Goal: Transaction & Acquisition: Purchase product/service

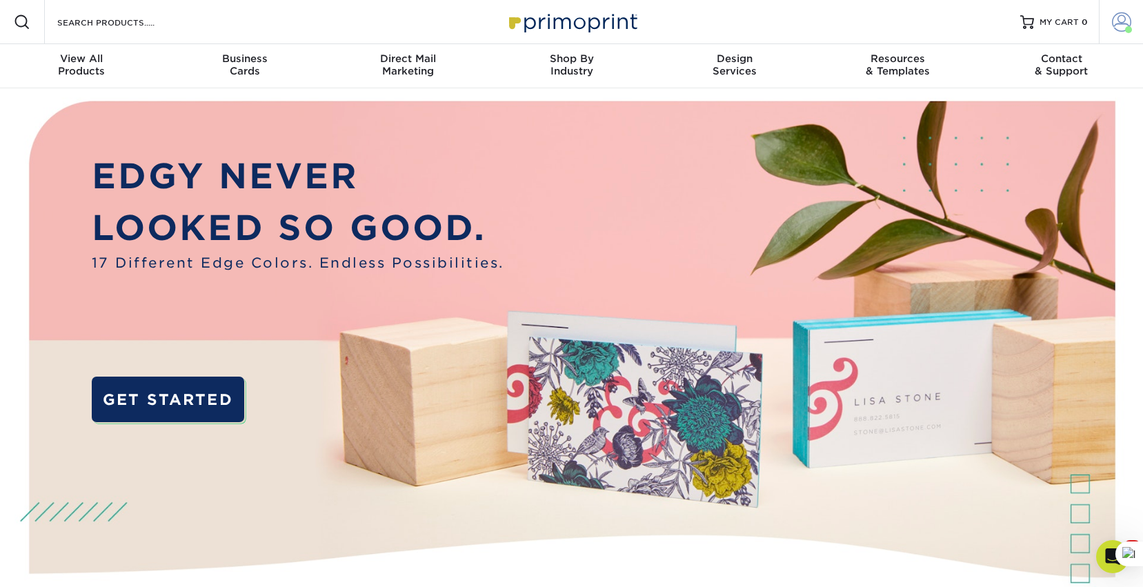
click at [1127, 19] on span at bounding box center [1121, 21] width 19 height 19
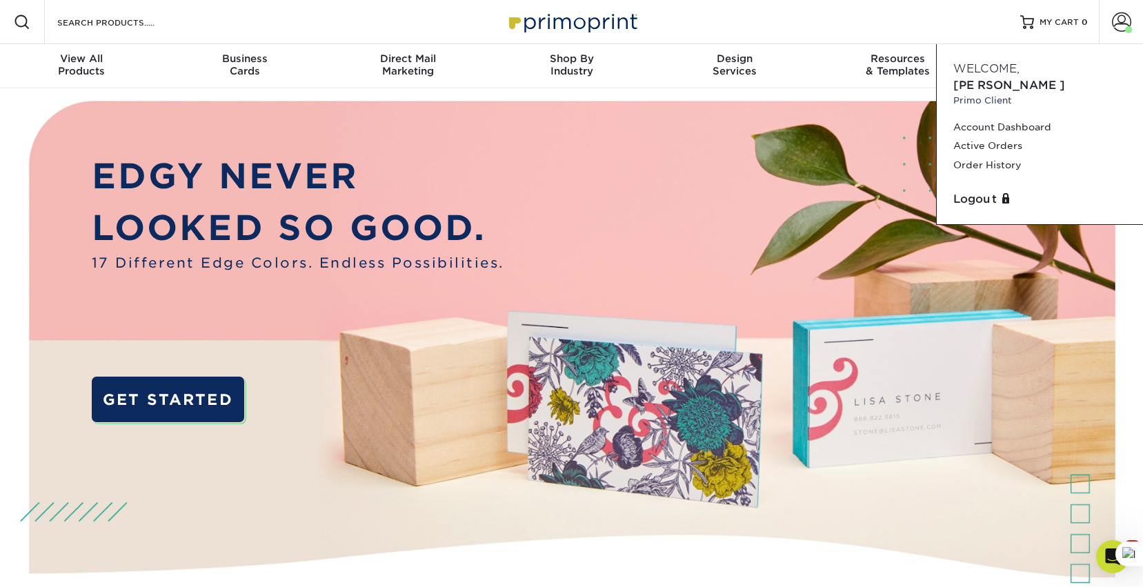
click at [962, 193] on div "Logout" at bounding box center [1040, 200] width 184 height 28
click at [965, 191] on link "Logout" at bounding box center [1040, 199] width 173 height 17
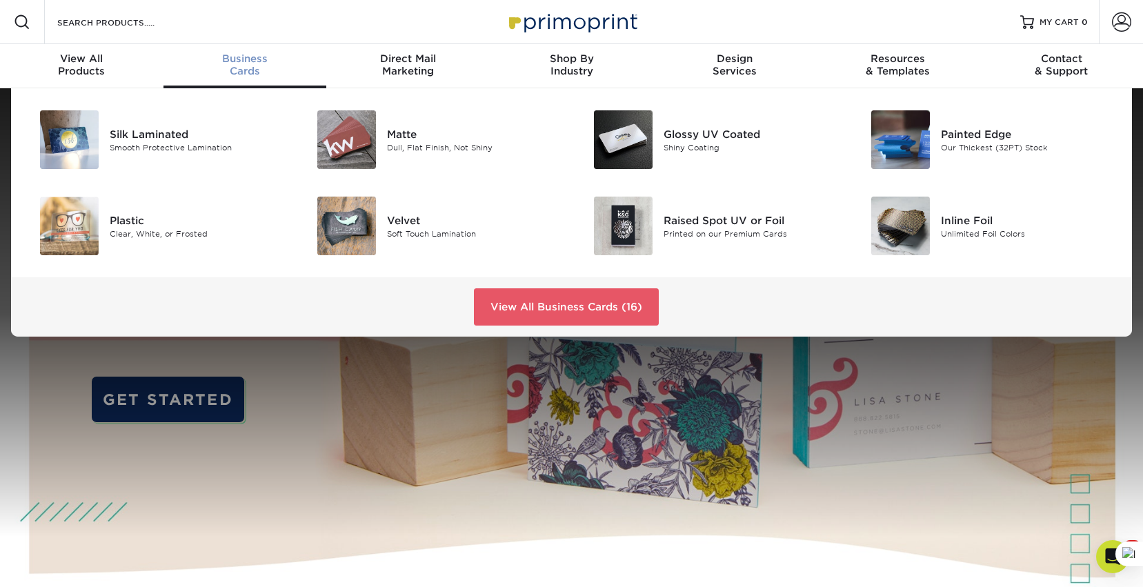
click at [248, 57] on span "Business" at bounding box center [246, 58] width 164 height 12
click at [674, 134] on div "Glossy UV Coated" at bounding box center [751, 133] width 175 height 15
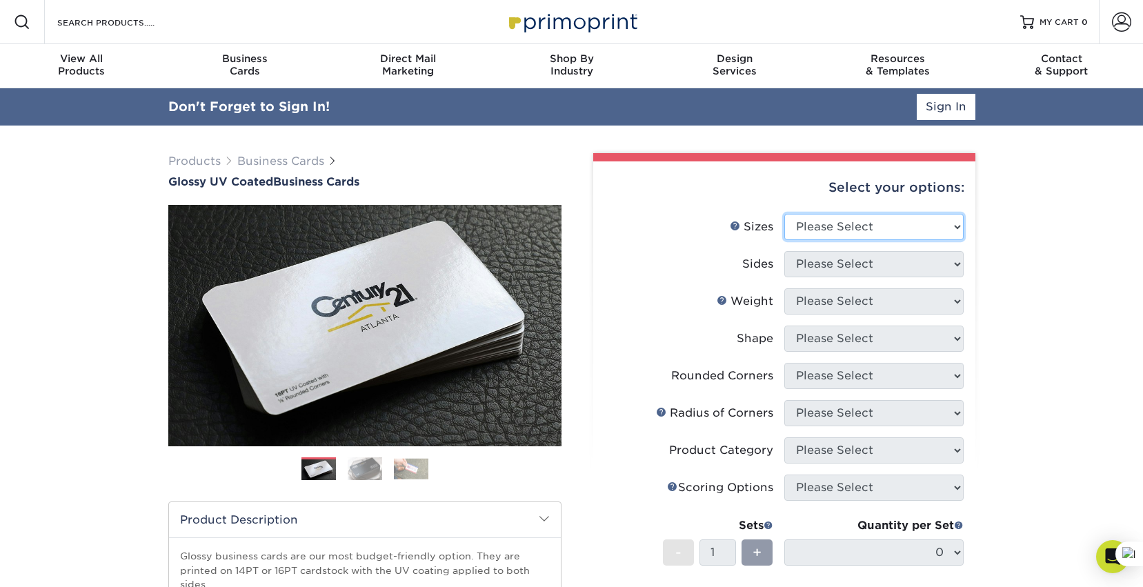
click at [887, 222] on select "Please Select 1.5" x 3.5" - Mini 1.75" x 3.5" - Mini 2" x 2" - Square 2" x 3" -…" at bounding box center [874, 227] width 179 height 26
select select "2.00x3.50"
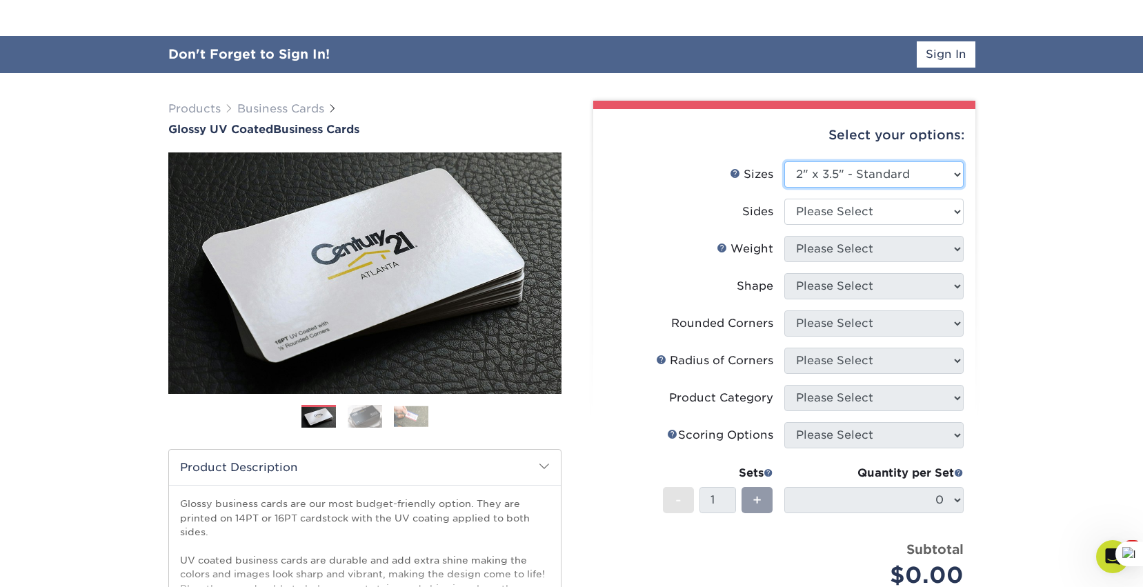
scroll to position [96, 0]
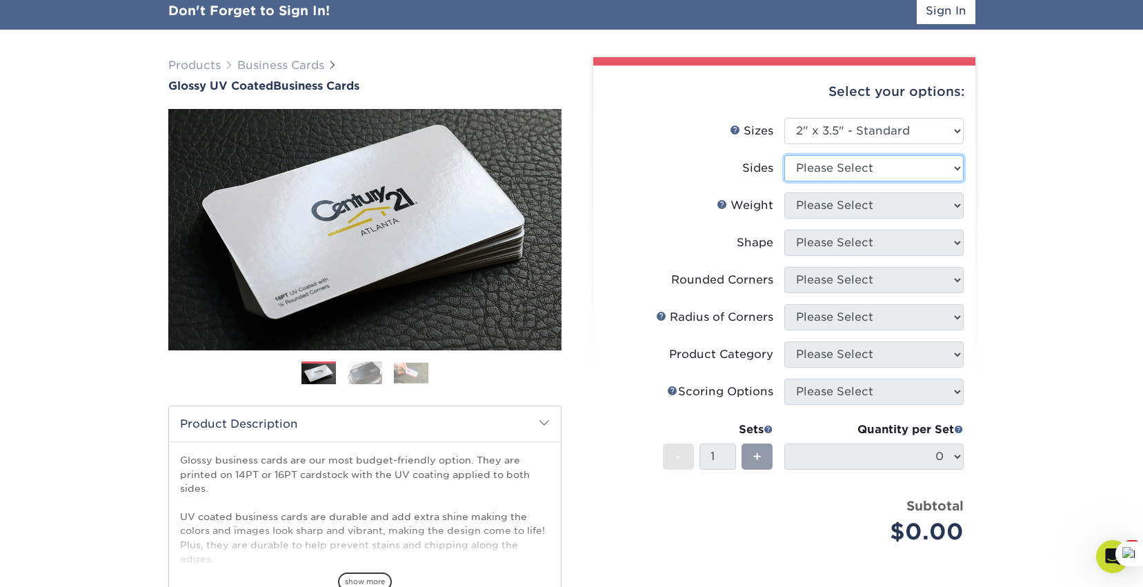
click at [883, 170] on select "Please Select Print Both Sides Print Front Only" at bounding box center [874, 168] width 179 height 26
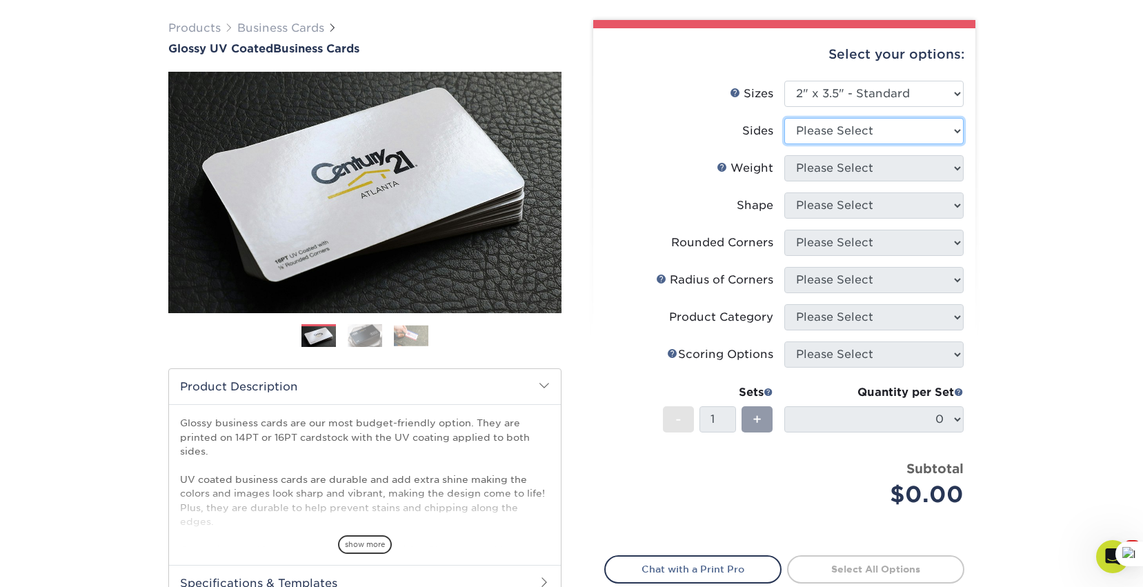
select select "13abbda7-1d64-4f25-8bb2-c179b224825d"
click at [851, 164] on select "Please Select 16PT 14PT" at bounding box center [874, 168] width 179 height 26
click at [874, 165] on select "Please Select 16PT 14PT" at bounding box center [874, 168] width 179 height 26
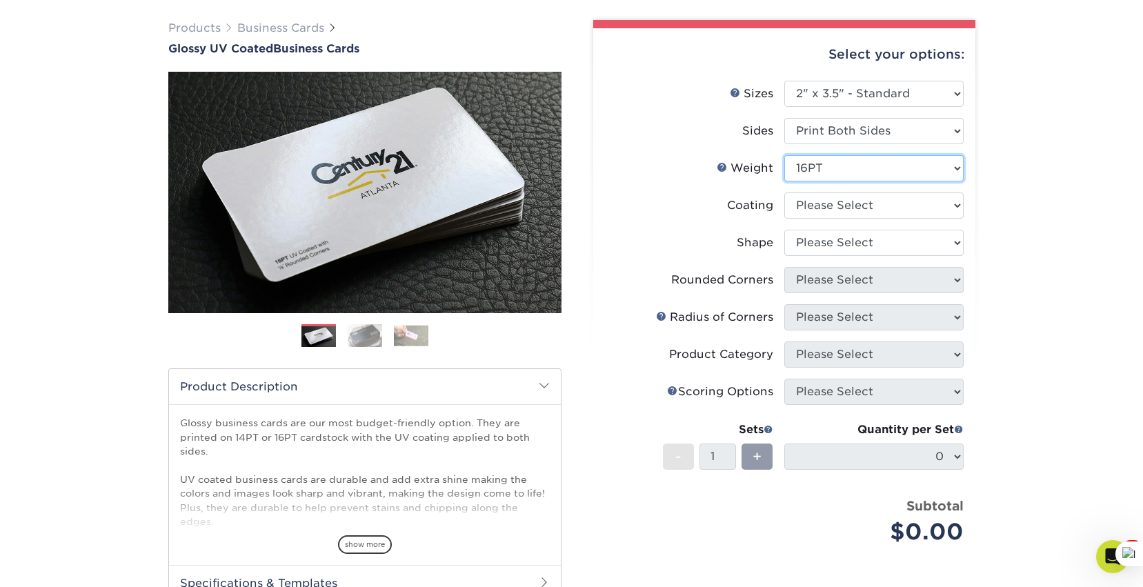
click at [861, 178] on select "Please Select 16PT 14PT" at bounding box center [874, 168] width 179 height 26
select select "14PT"
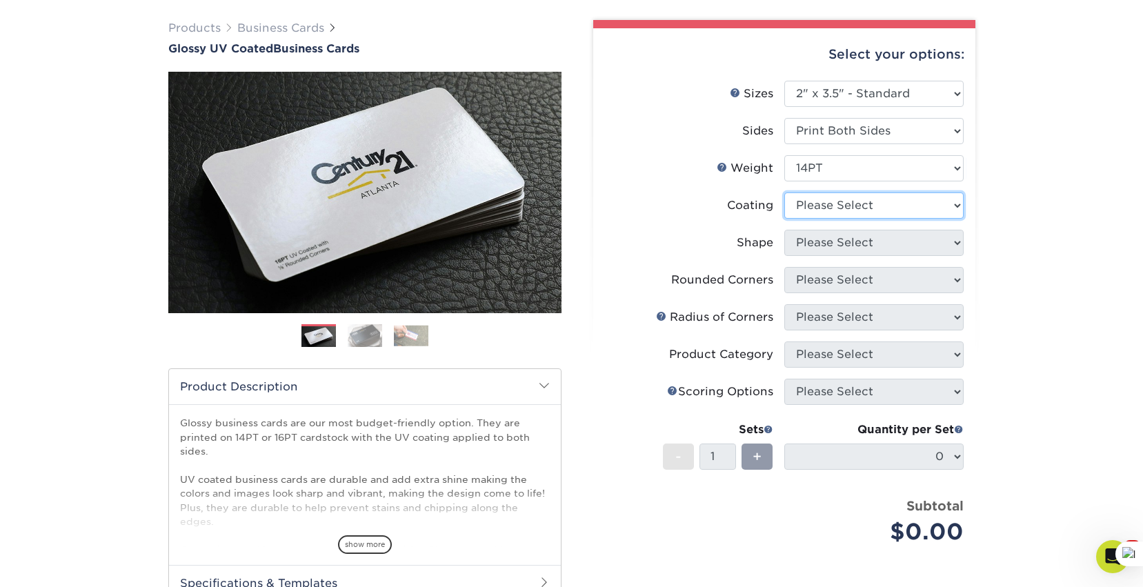
click at [858, 199] on select at bounding box center [874, 206] width 179 height 26
select select "ae367451-b2b8-45df-a344-0f05b6a12993"
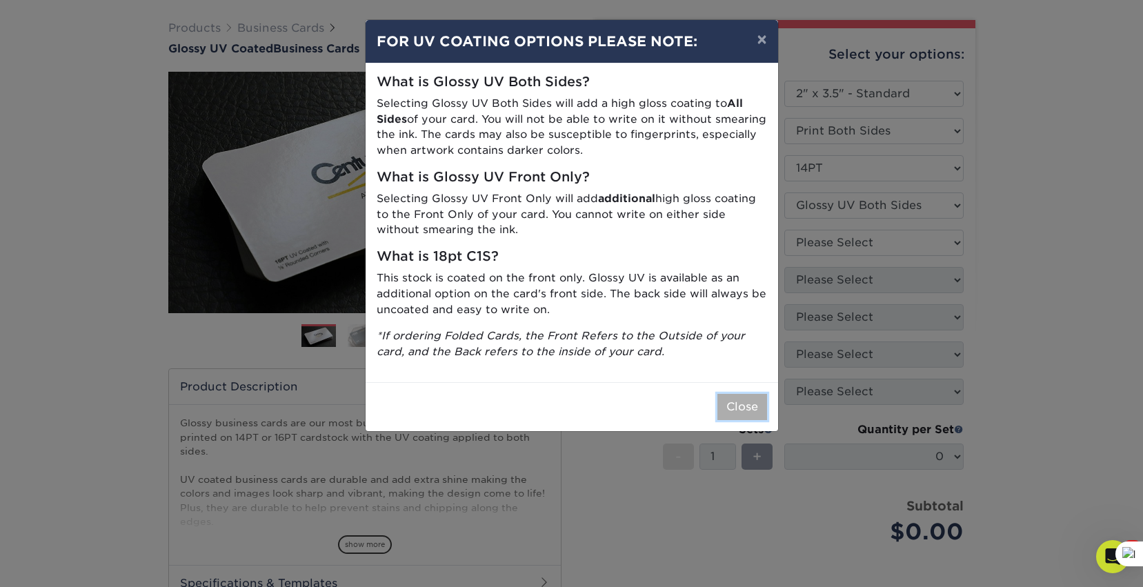
click at [732, 401] on button "Close" at bounding box center [743, 407] width 50 height 26
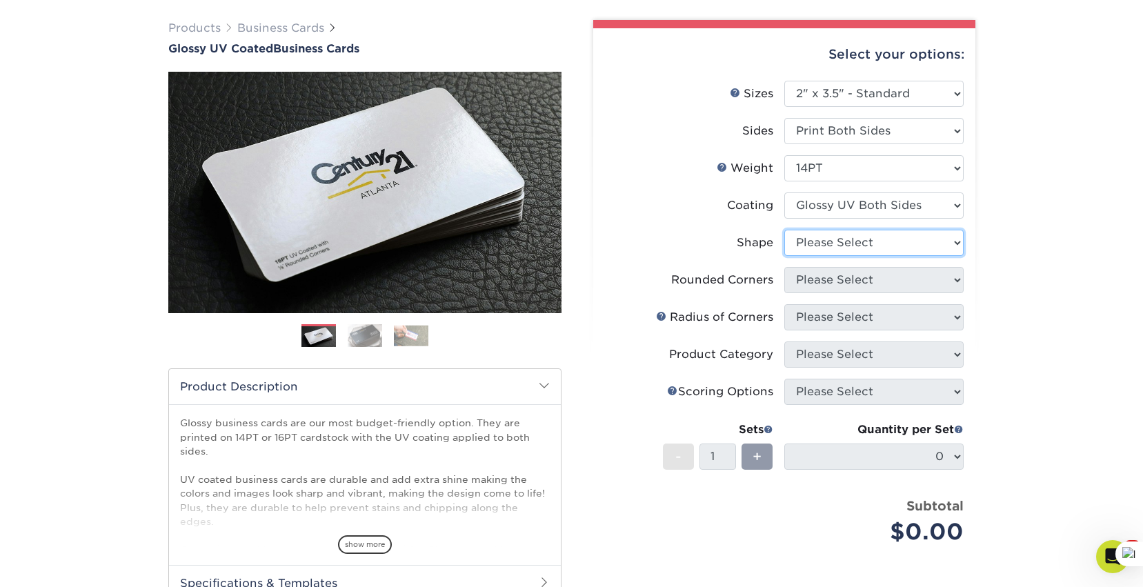
click at [865, 241] on select "Please Select Standard" at bounding box center [874, 243] width 179 height 26
select select "standard"
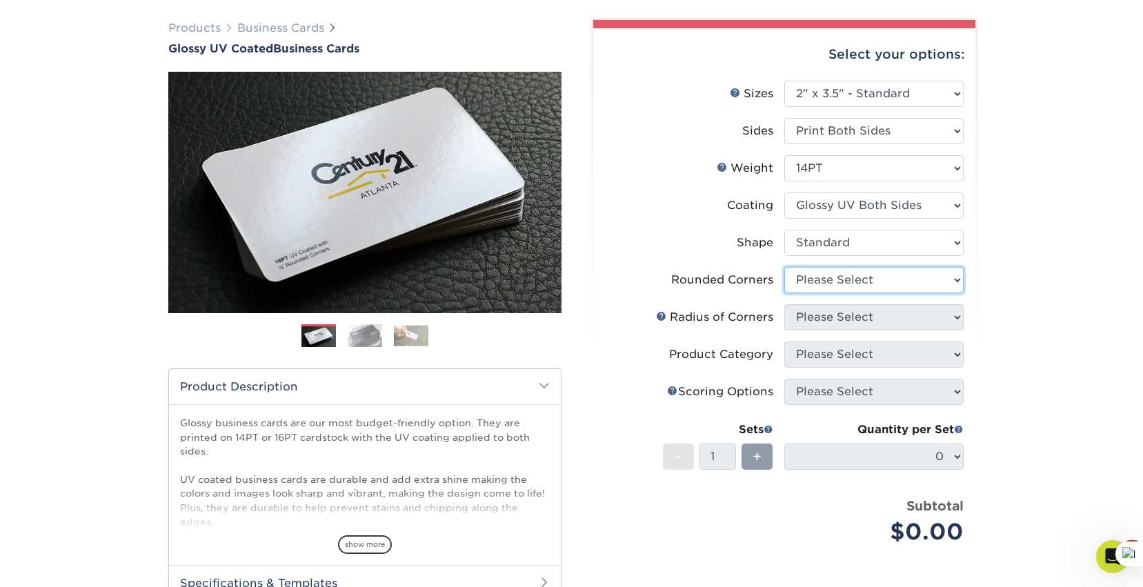
click at [860, 284] on select "Please Select Yes - Round 2 Corners Yes - Round 4 Corners No" at bounding box center [874, 280] width 179 height 26
select select "7672df9e-0e0a-464d-8e1f-920c575e4da3"
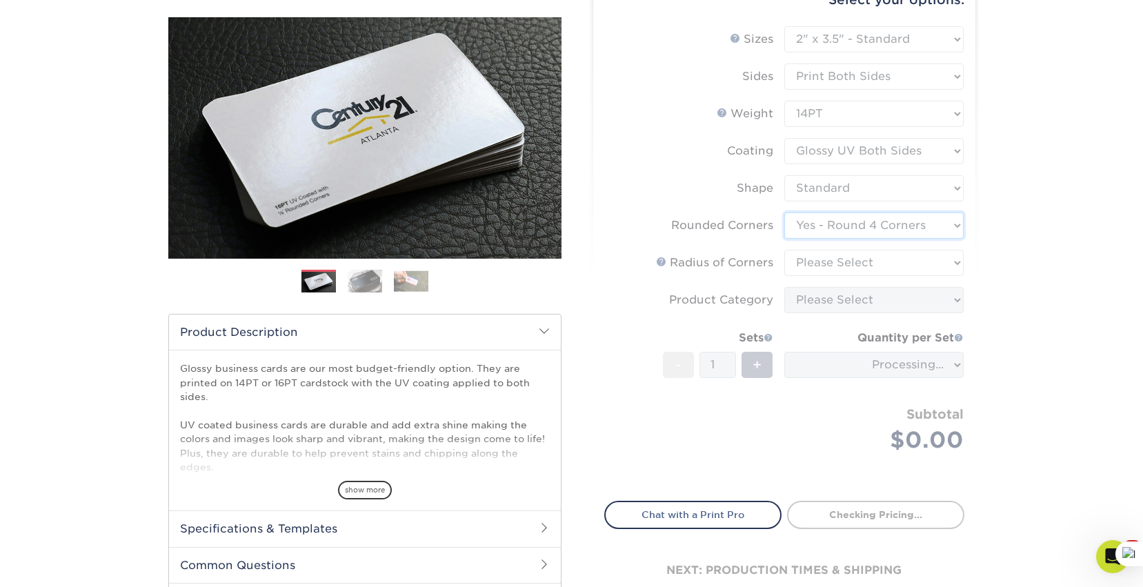
scroll to position [153, 0]
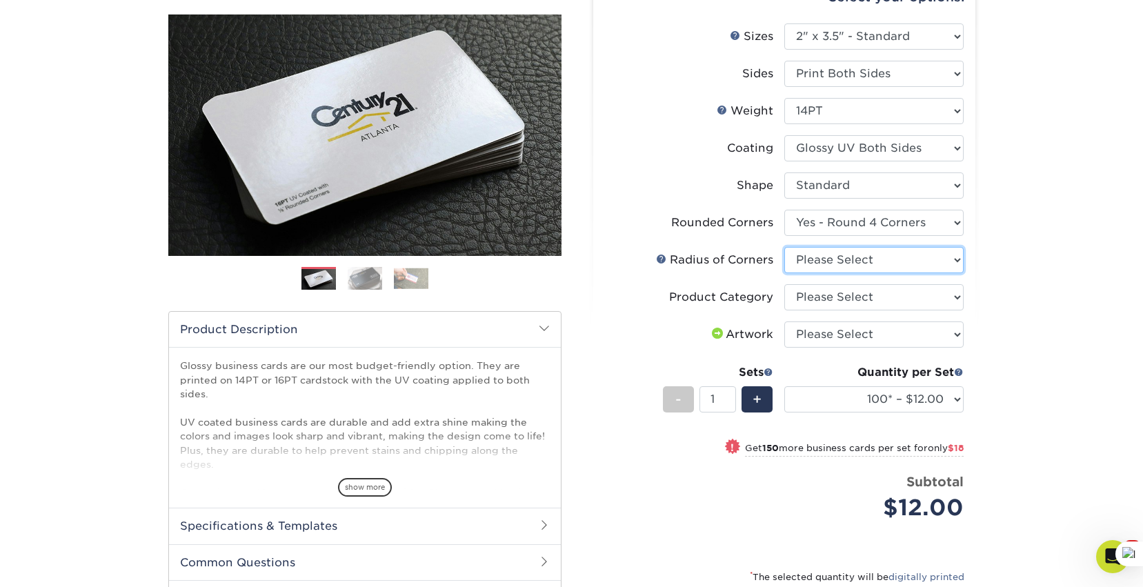
click at [922, 257] on select "Please Select Rounded 1/8" Rounded 1/4"" at bounding box center [874, 260] width 179 height 26
select select "479fbfe7-6a0c-4895-8c9a-81739b7486c9"
click at [899, 297] on select "Please Select Business Cards" at bounding box center [874, 297] width 179 height 26
select select "3b5148f1-0588-4f88-a218-97bcfdce65c1"
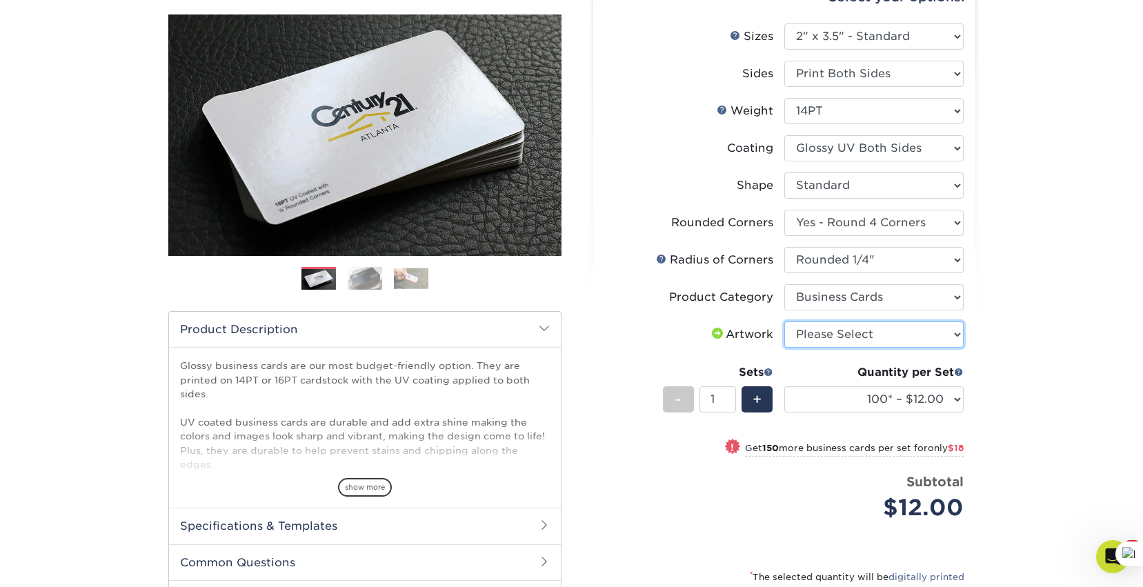
click at [863, 333] on select "Please Select I will upload files I need a design - $100" at bounding box center [874, 335] width 179 height 26
select select "upload"
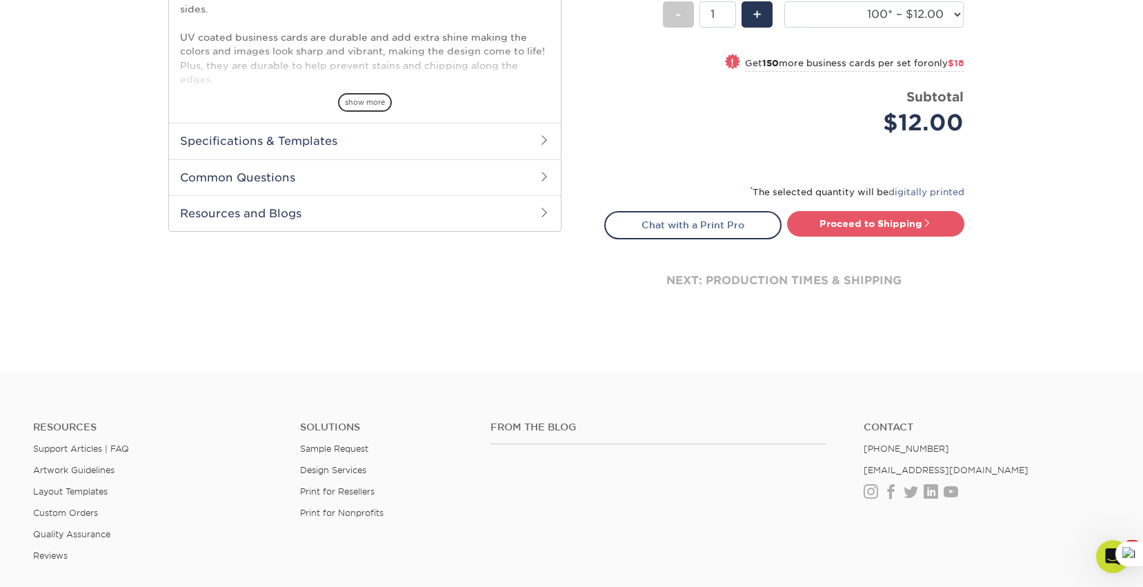
scroll to position [542, 0]
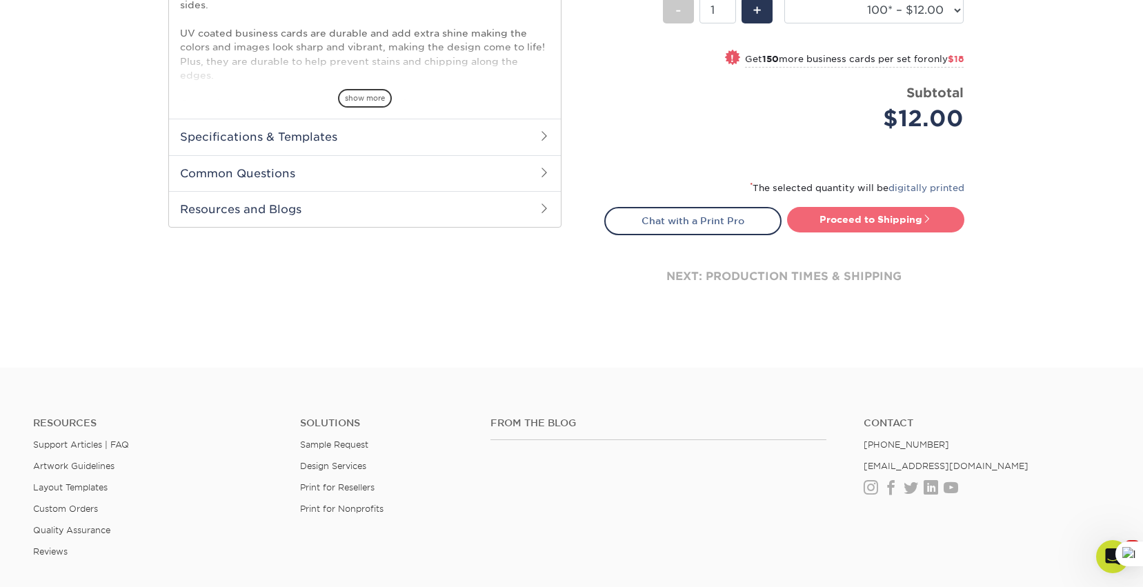
click at [903, 217] on link "Proceed to Shipping" at bounding box center [875, 219] width 177 height 25
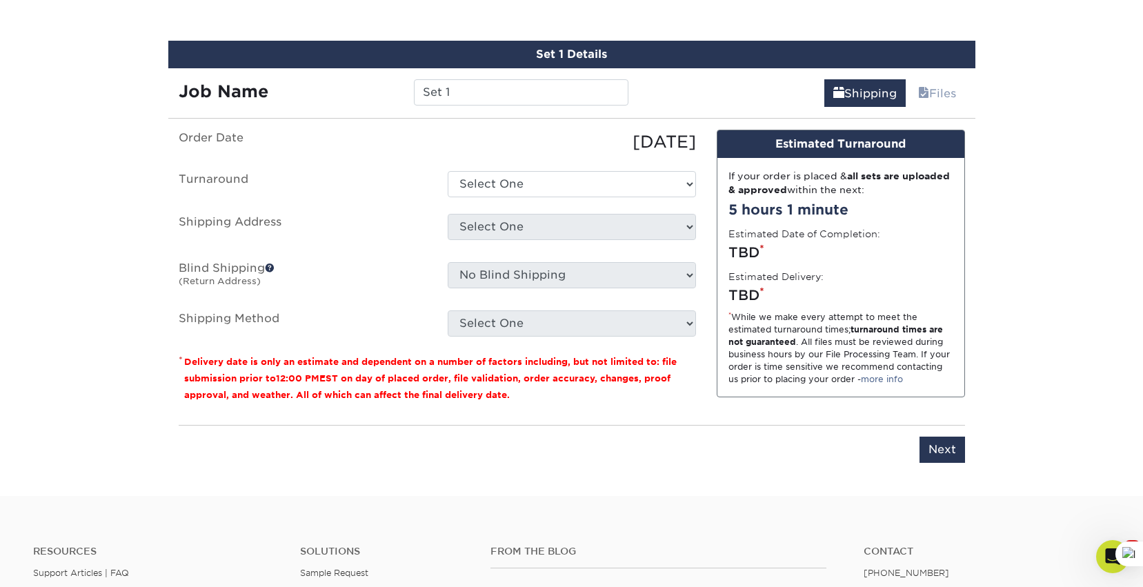
scroll to position [787, 0]
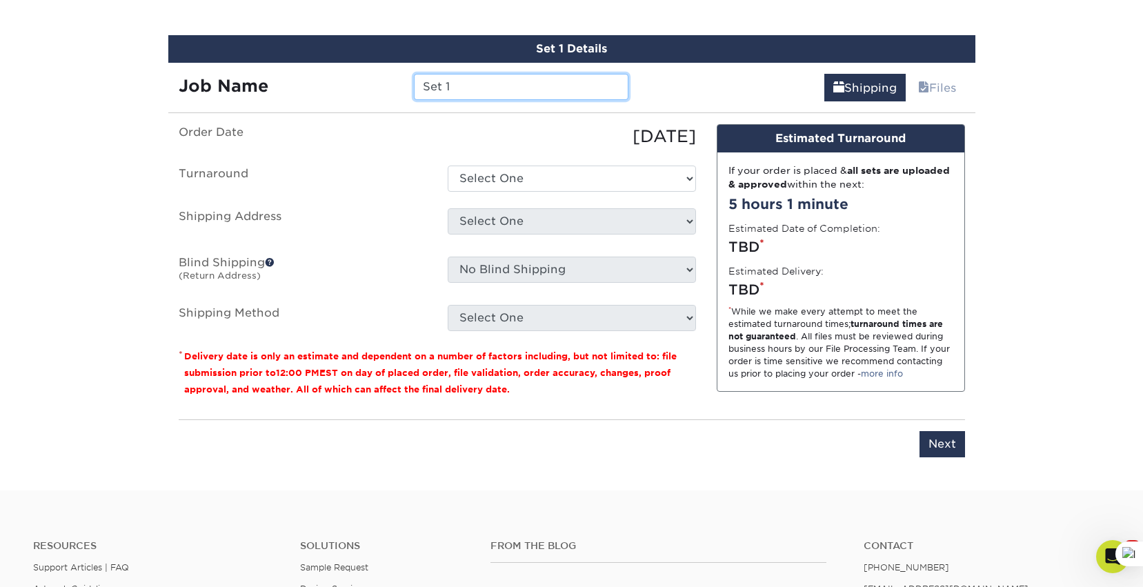
drag, startPoint x: 453, startPoint y: 87, endPoint x: 392, endPoint y: 86, distance: 60.7
click at [392, 86] on div "Job Name Set 1" at bounding box center [403, 87] width 471 height 26
type input "FASHION WITH A PURPOSE"
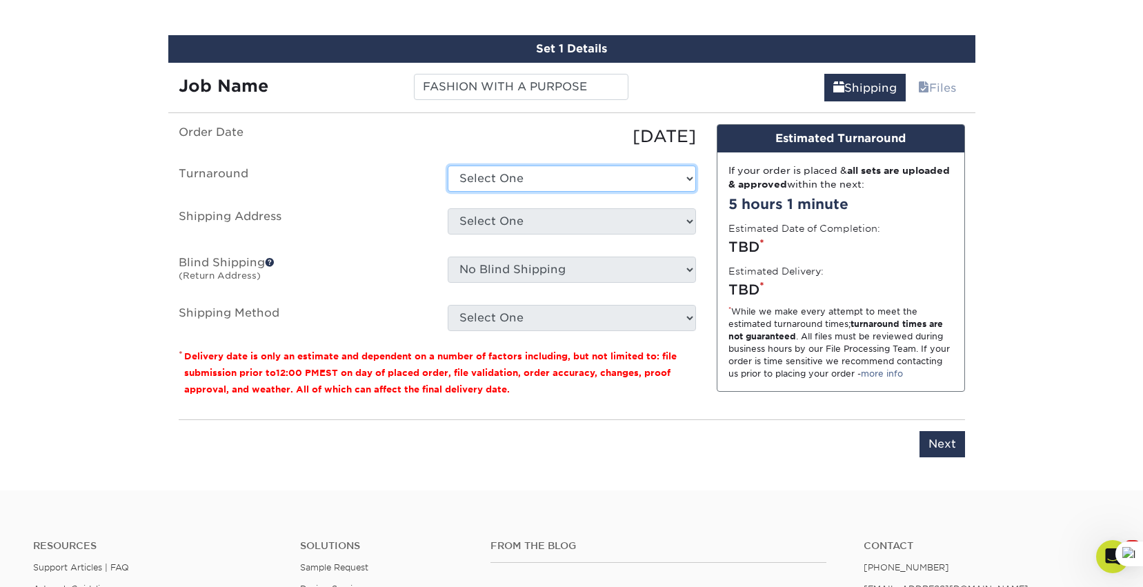
click at [500, 186] on select "Select One 2-4 Business Days 2 Day Next Business Day" at bounding box center [572, 179] width 248 height 26
select select "794c05aa-2d4e-4864-aa74-e87b989153aa"
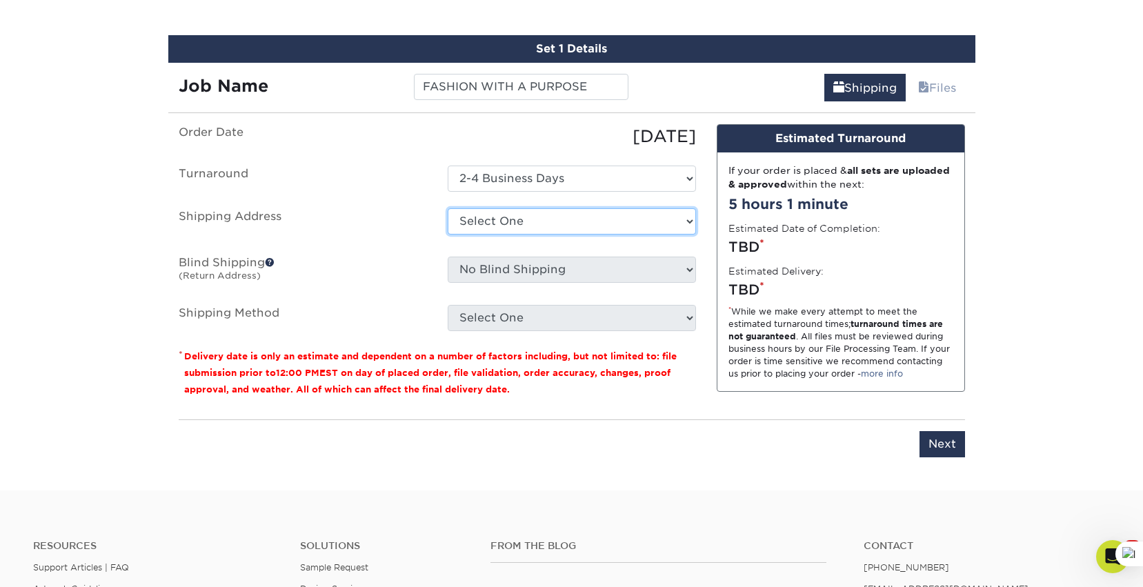
click at [502, 226] on select "Select One + Add New Address - Login" at bounding box center [572, 221] width 248 height 26
select select "newaddress"
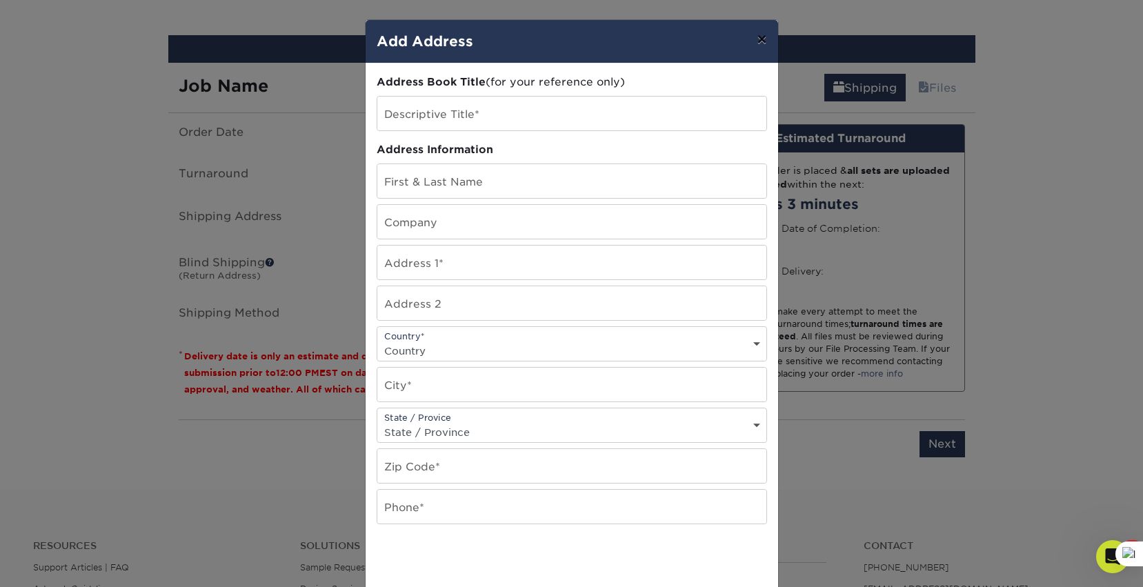
click at [764, 41] on button "×" at bounding box center [762, 39] width 32 height 39
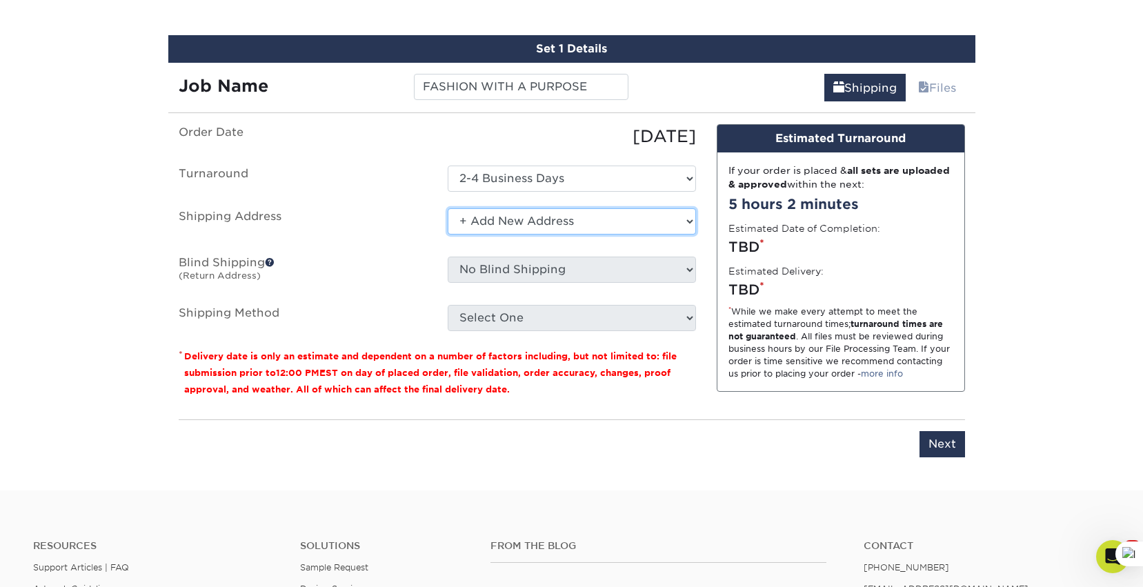
click at [476, 223] on select "Select One + Add New Address - Login" at bounding box center [572, 221] width 248 height 26
click at [691, 221] on select "Select One + Add New Address - Login" at bounding box center [572, 221] width 248 height 26
click at [461, 222] on select "Select One + Add New Address - Login" at bounding box center [572, 221] width 248 height 26
click at [523, 219] on select "Select One + Add New Address - Login" at bounding box center [572, 221] width 248 height 26
click at [687, 221] on select "Select One + Add New Address - Login" at bounding box center [572, 221] width 248 height 26
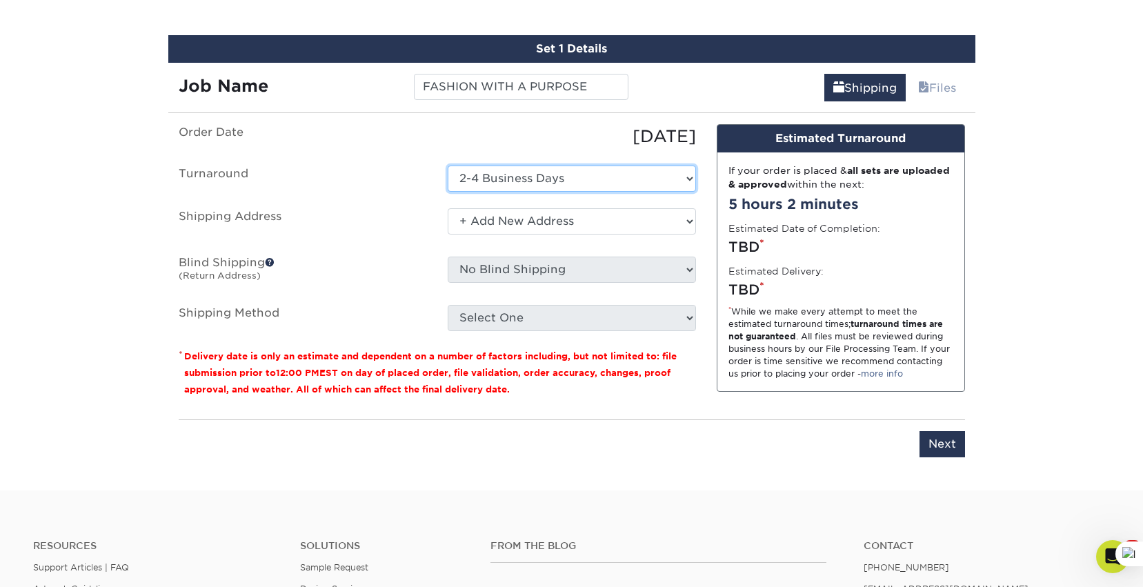
click at [627, 179] on select "Select One 2-4 Business Days 2 Day Next Business Day" at bounding box center [572, 179] width 248 height 26
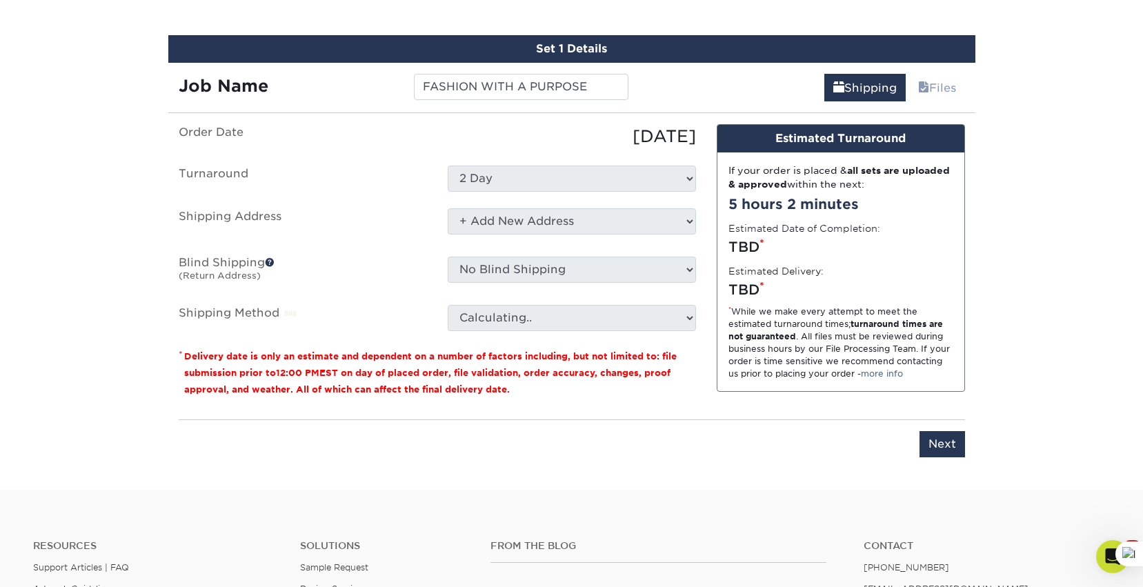
click at [604, 184] on select "Select One 2-4 Business Days 2 Day Next Business Day" at bounding box center [572, 179] width 248 height 26
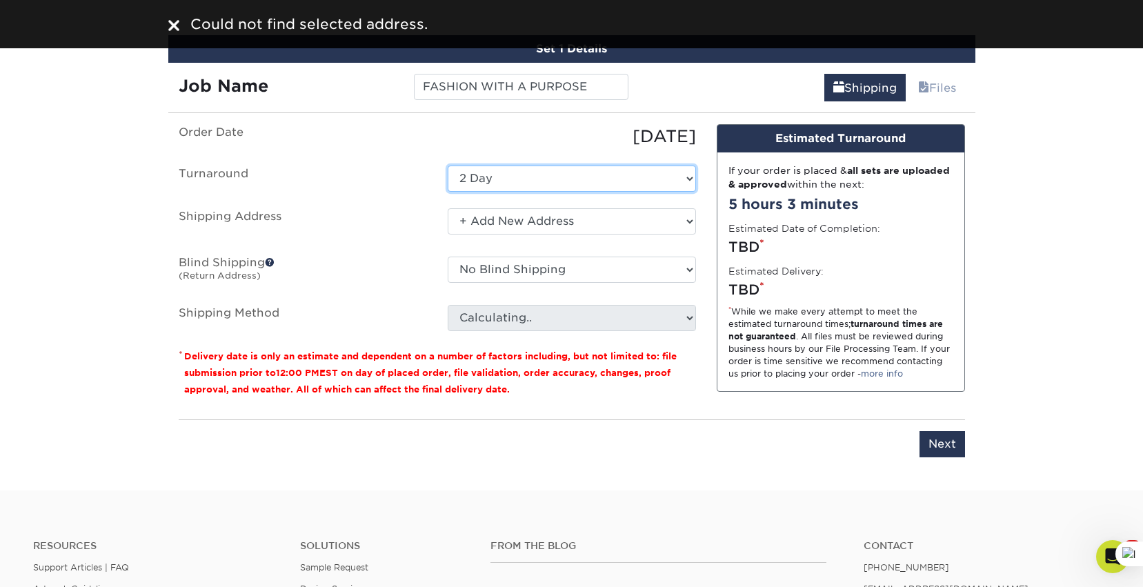
click at [603, 184] on select "Select One 2-4 Business Days 2 Day Next Business Day" at bounding box center [572, 179] width 248 height 26
select select "794c05aa-2d4e-4864-aa74-e87b989153aa"
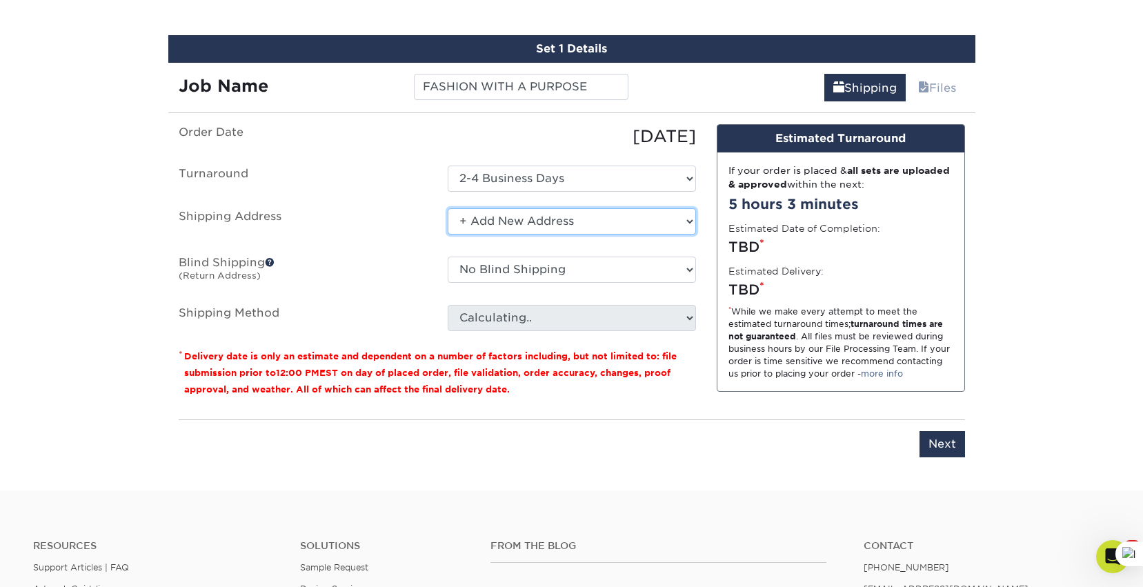
click at [529, 228] on select "Select One + Add New Address - Login" at bounding box center [572, 221] width 248 height 26
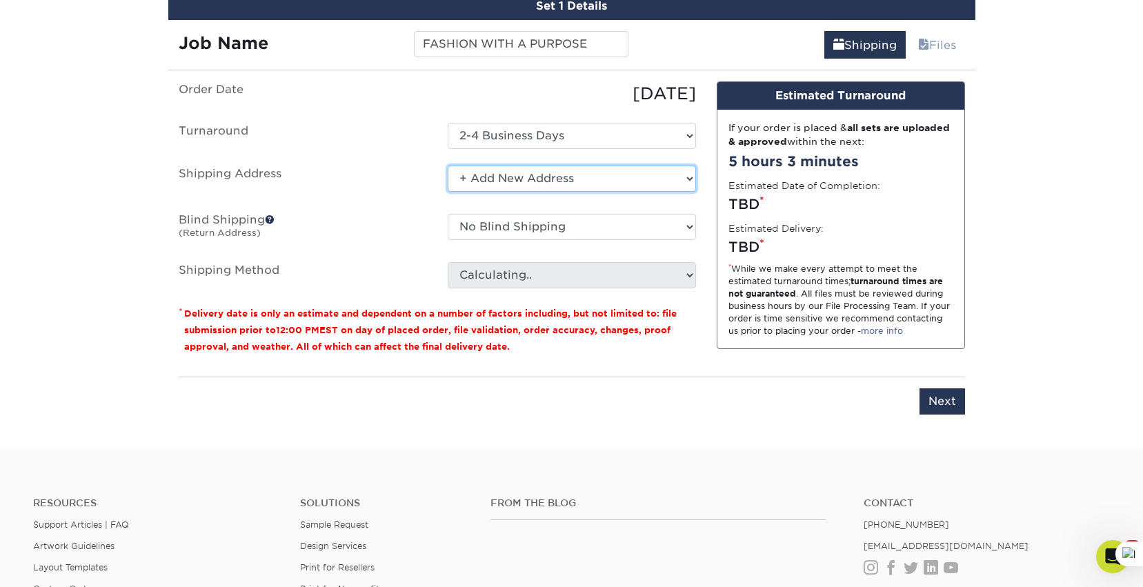
scroll to position [834, 0]
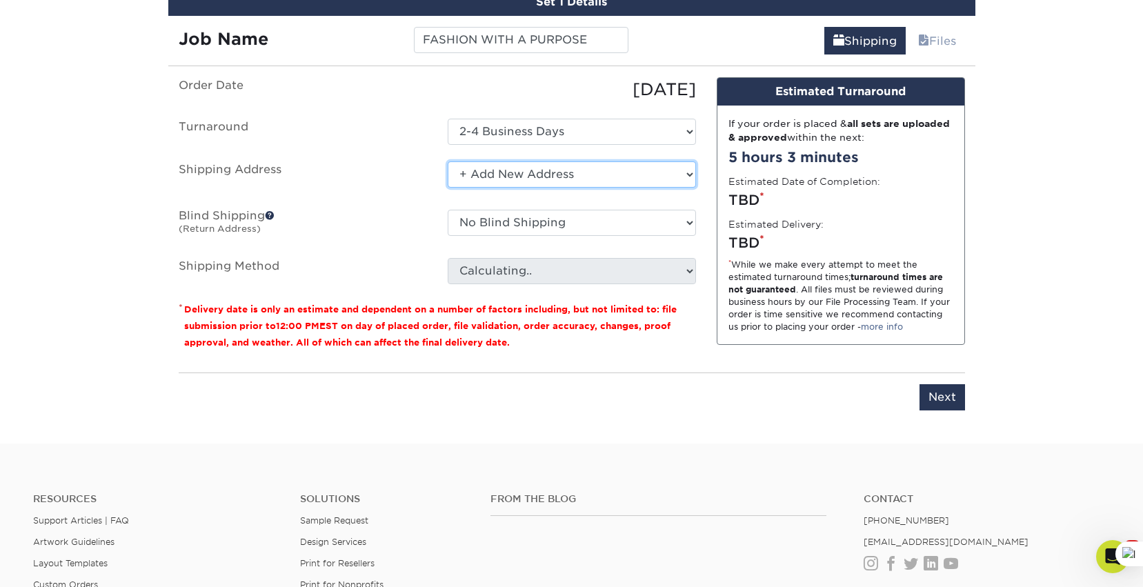
click at [524, 177] on select "Select One + Add New Address - Login" at bounding box center [572, 174] width 248 height 26
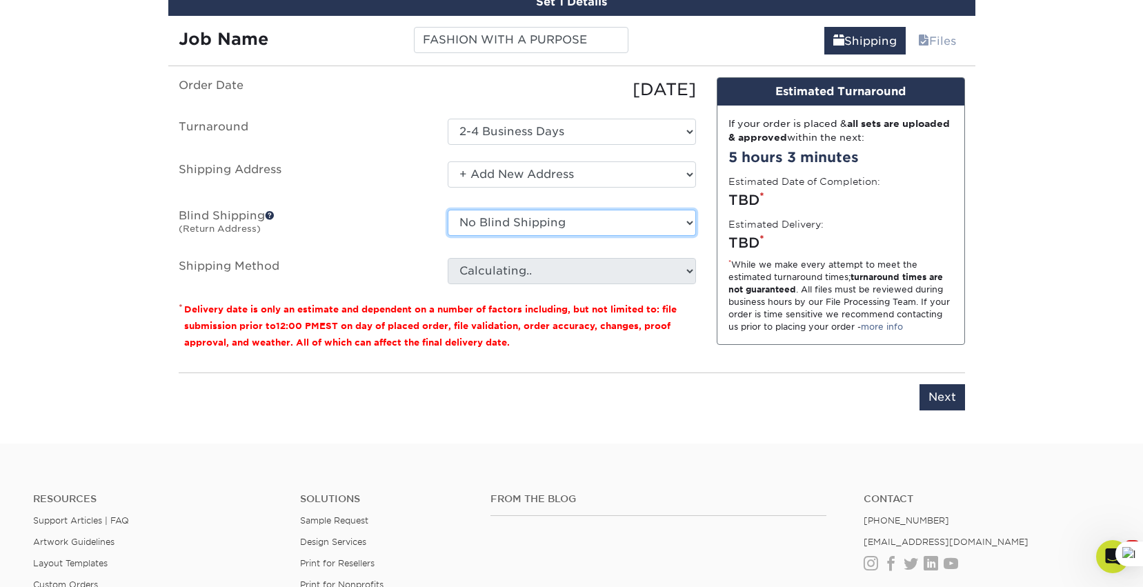
click at [487, 222] on select "No Blind Shipping + Add New Address" at bounding box center [572, 223] width 248 height 26
select select "newaddress"
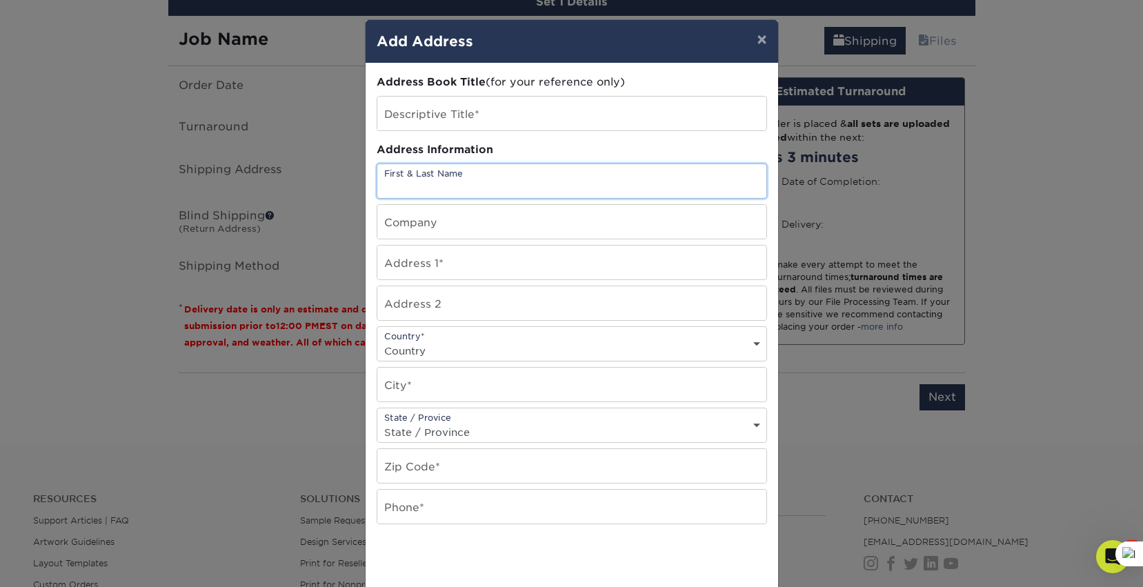
click at [459, 175] on input "text" at bounding box center [571, 181] width 389 height 34
type input "Ivette Rosario"
click at [452, 225] on input "text" at bounding box center [571, 222] width 389 height 34
type input "Fashion with a purpose"
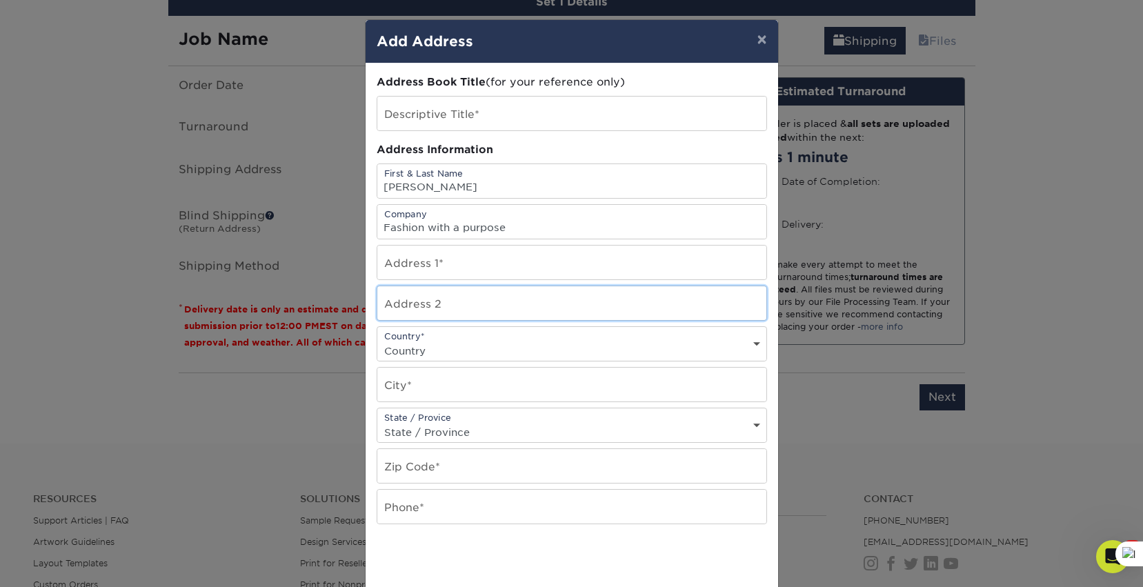
click at [431, 286] on input "text" at bounding box center [571, 303] width 389 height 34
click at [438, 268] on input "text" at bounding box center [571, 263] width 389 height 34
paste input "Fashion with a Purpose LLC 7027 Morning Dove Loop E, Lakeland, FL 33809"
type input "Fashion with a Purpose LLC 7027 Morning Dove Loop E, Lakeland, FL 33809"
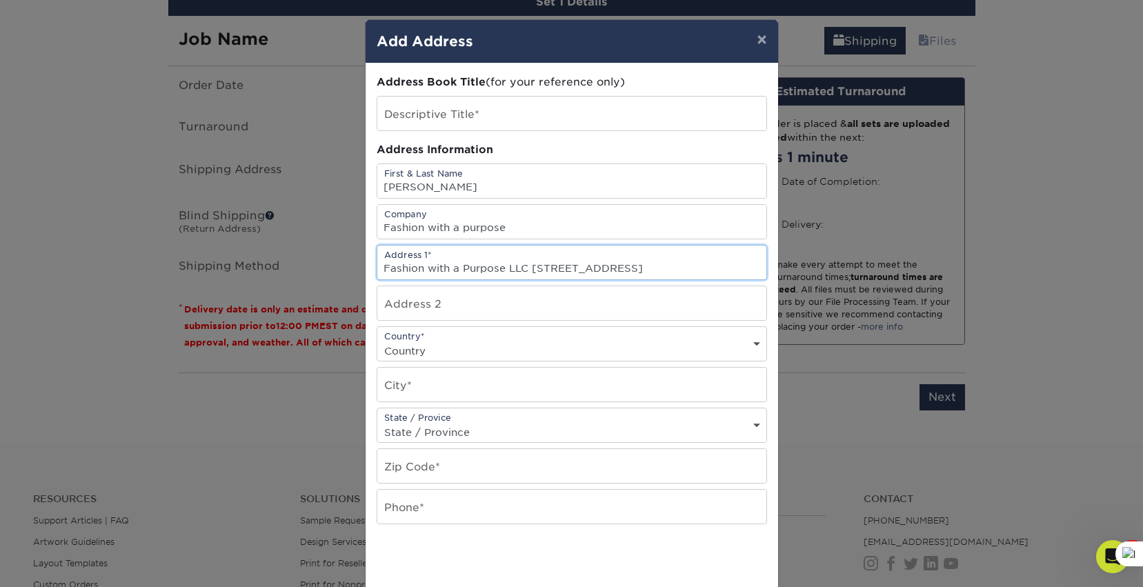
drag, startPoint x: 509, startPoint y: 271, endPoint x: 293, endPoint y: 253, distance: 216.8
click at [293, 253] on div "× Add Address Address Book Title (for your reference only) Descriptive Title* A…" at bounding box center [571, 293] width 1143 height 587
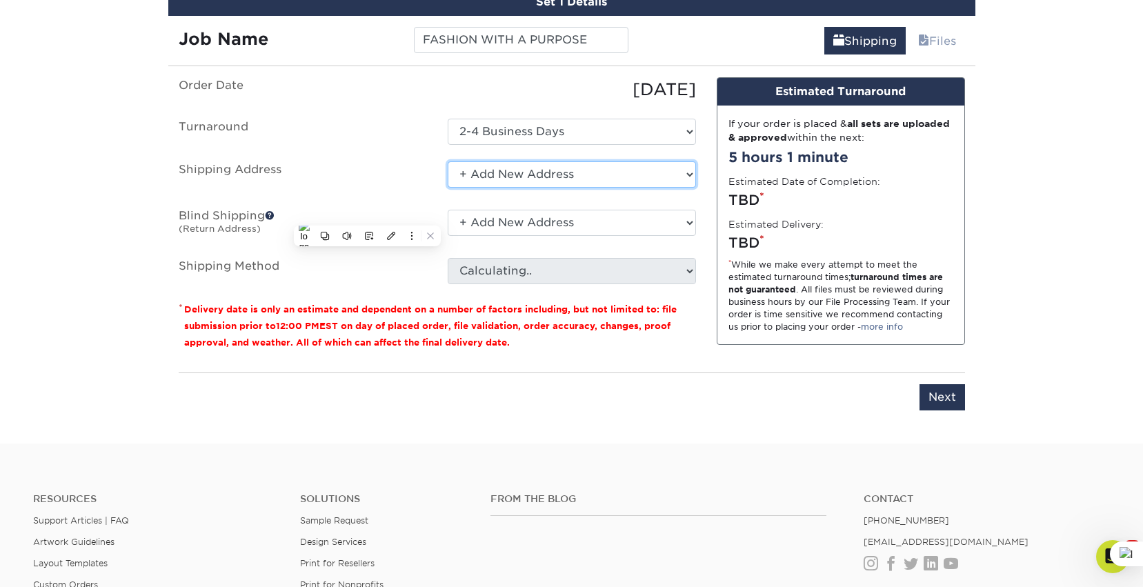
click at [533, 179] on select "Select One + Add New Address - Login" at bounding box center [572, 174] width 248 height 26
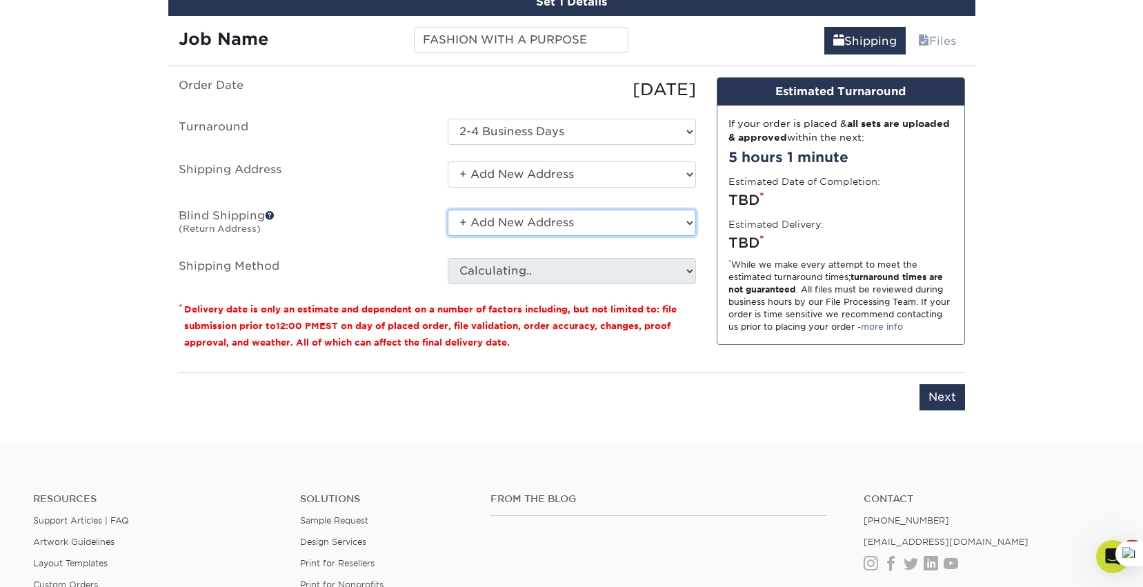
click at [538, 224] on select "No Blind Shipping + Add New Address" at bounding box center [572, 223] width 248 height 26
click at [514, 220] on select "No Blind Shipping + Add New Address" at bounding box center [572, 223] width 248 height 26
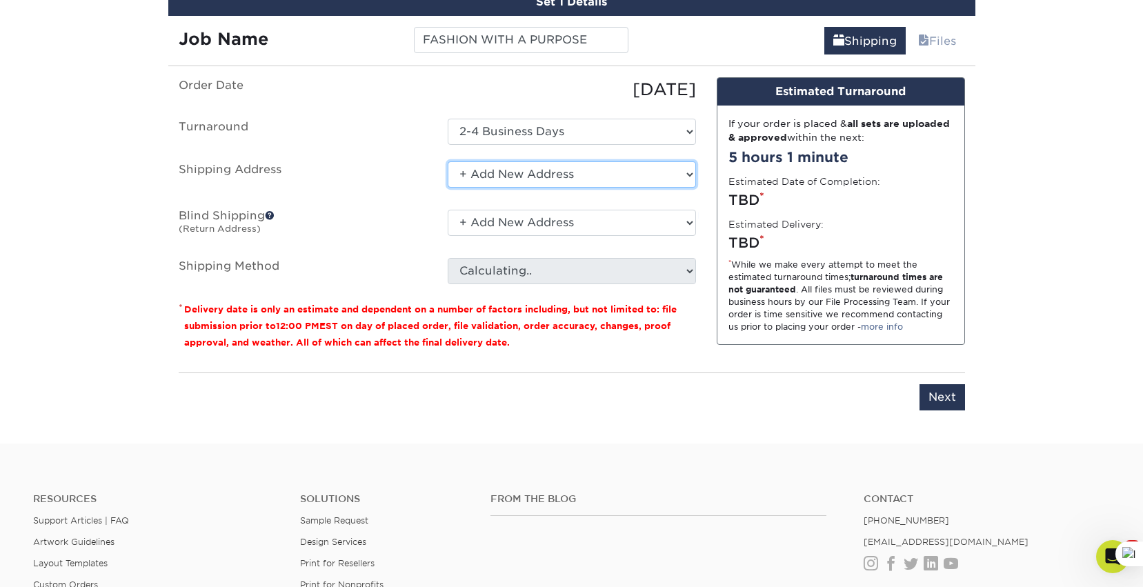
click at [482, 170] on select "Select One + Add New Address - Login" at bounding box center [572, 174] width 248 height 26
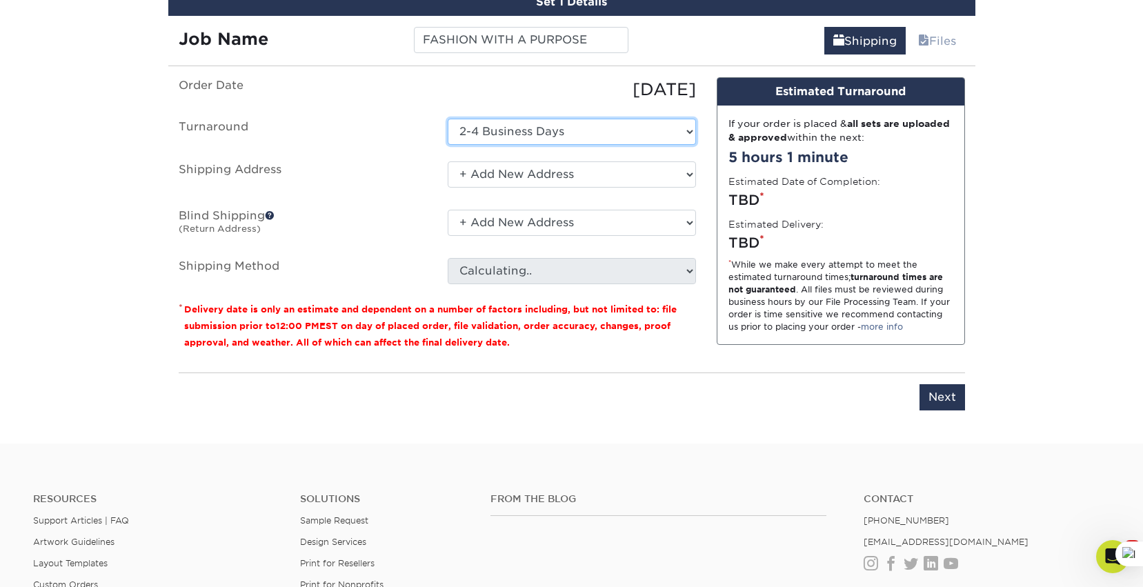
click at [504, 126] on select "Select One 2-4 Business Days 2 Day Next Business Day" at bounding box center [572, 132] width 248 height 26
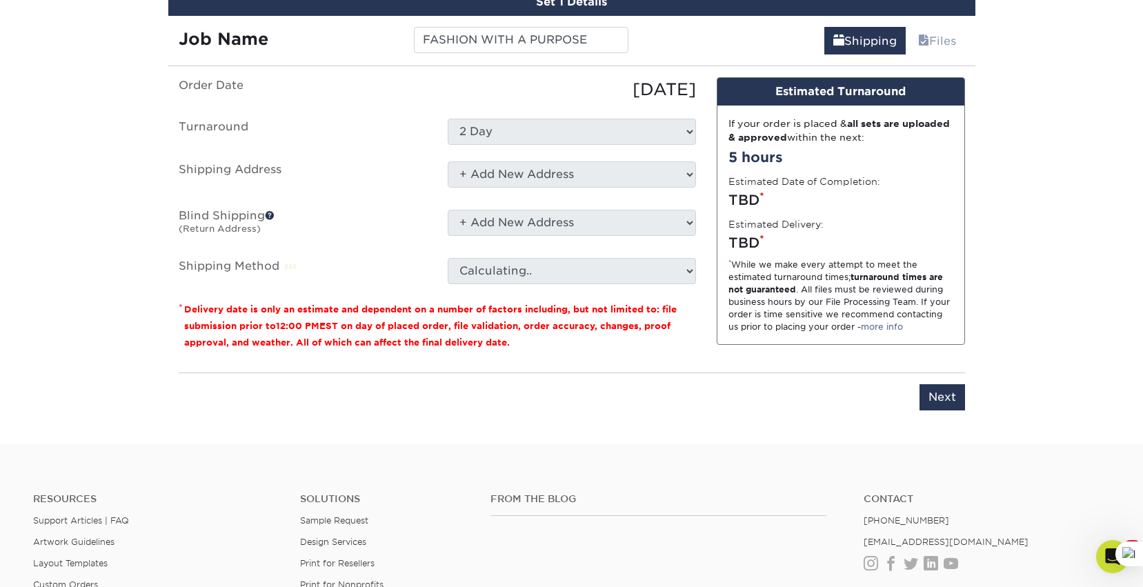
click at [502, 133] on select "Select One 2-4 Business Days 2 Day Next Business Day" at bounding box center [572, 132] width 248 height 26
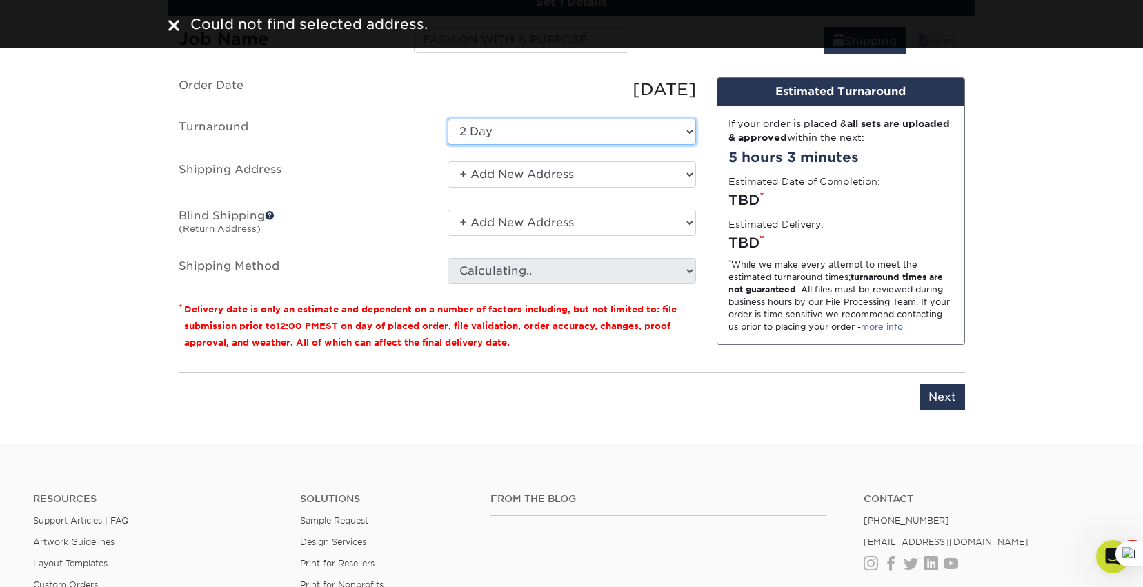
click at [486, 124] on select "Select One 2-4 Business Days 2 Day Next Business Day" at bounding box center [572, 132] width 248 height 26
select select "794c05aa-2d4e-4864-aa74-e87b989153aa"
